Goal: Browse casually

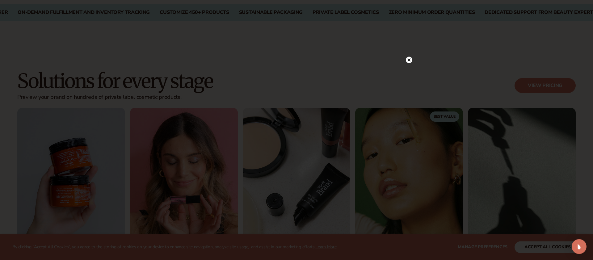
scroll to position [501, 0]
click at [410, 60] on icon at bounding box center [409, 59] width 3 height 3
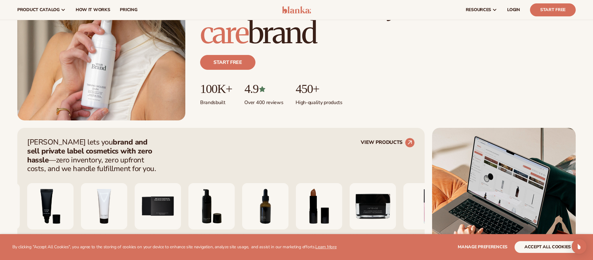
scroll to position [0, 0]
